Goal: Transaction & Acquisition: Purchase product/service

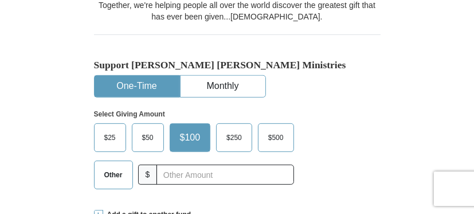
scroll to position [229, 0]
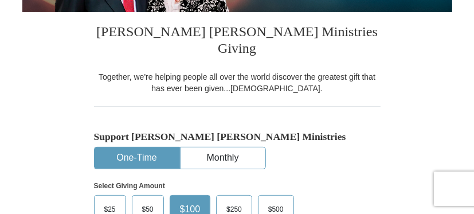
click at [136, 147] on button "One-Time" at bounding box center [136, 157] width 85 height 21
click at [105, 200] on span "$25" at bounding box center [109, 208] width 23 height 17
click at [0, 0] on input "$25" at bounding box center [0, 0] width 0 height 0
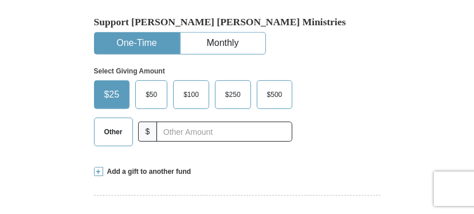
scroll to position [401, 0]
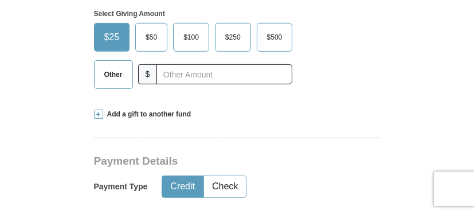
click at [182, 176] on button "Credit" at bounding box center [182, 186] width 41 height 21
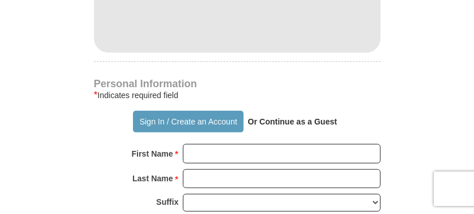
scroll to position [687, 0]
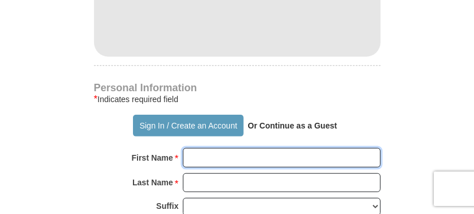
click at [187, 148] on input "First Name *" at bounding box center [282, 157] width 198 height 19
type input "[PERSON_NAME]"
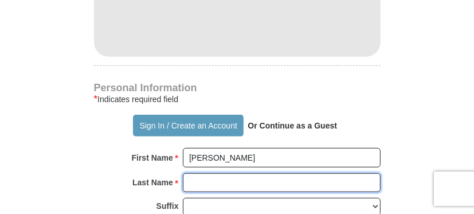
type input "[PERSON_NAME]"
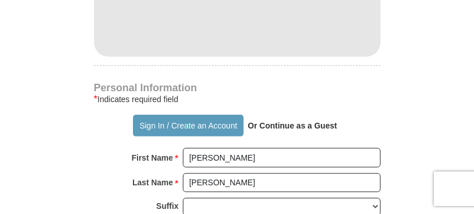
type input "[EMAIL_ADDRESS][DOMAIN_NAME]"
type input "[STREET_ADDRESS][PERSON_NAME]"
type input "scottsdale AZ"
select select "AZ"
type input "85251"
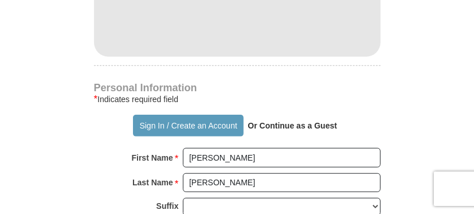
type input "4802631255"
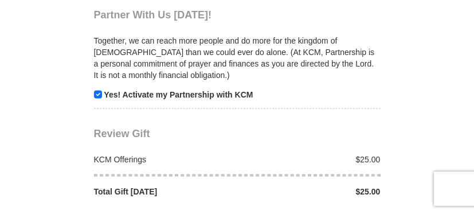
scroll to position [1145, 0]
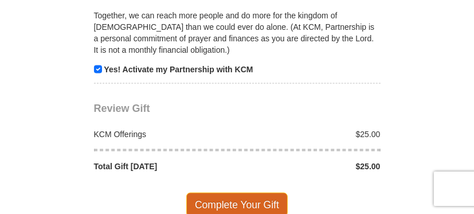
click at [235, 192] on span "Complete Your Gift" at bounding box center [236, 204] width 101 height 24
